Goal: Entertainment & Leisure: Consume media (video, audio)

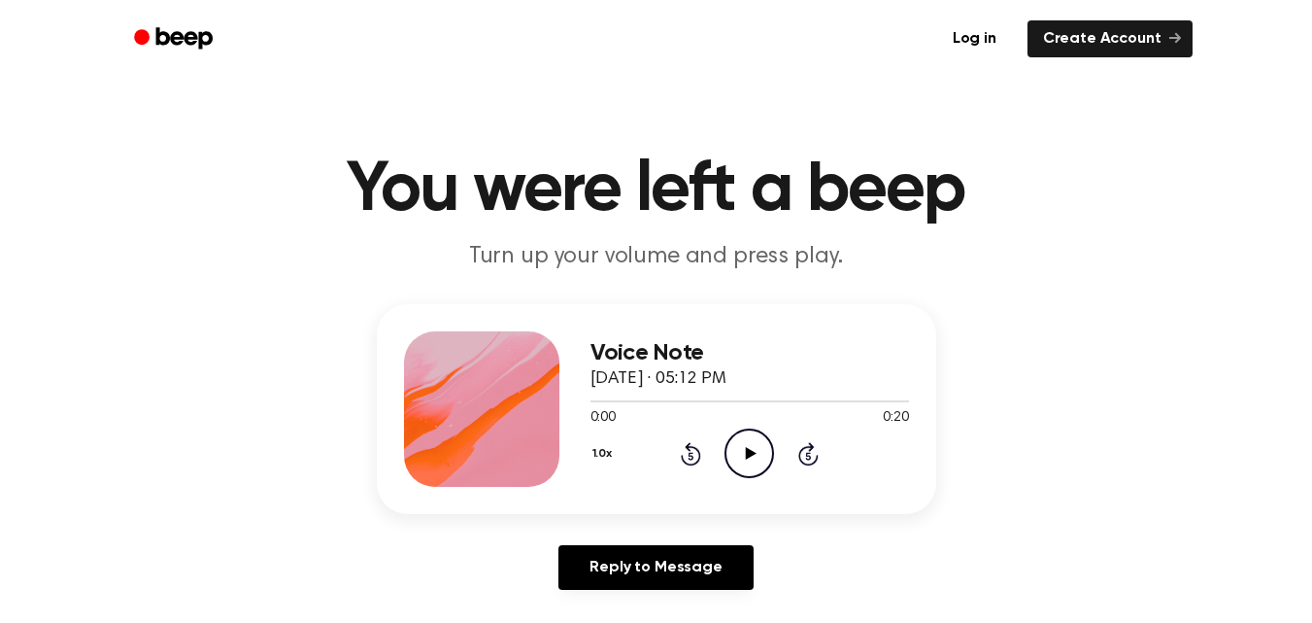
click at [745, 444] on icon "Play Audio" at bounding box center [750, 453] width 50 height 50
